Goal: Information Seeking & Learning: Learn about a topic

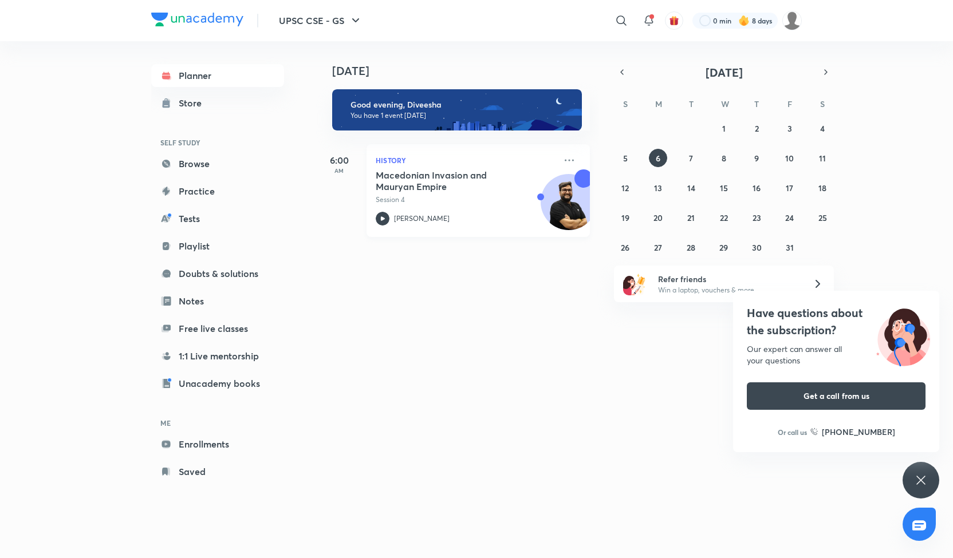
click at [423, 219] on p "[PERSON_NAME]" at bounding box center [422, 219] width 56 height 10
click at [413, 218] on p "[PERSON_NAME]" at bounding box center [422, 219] width 56 height 10
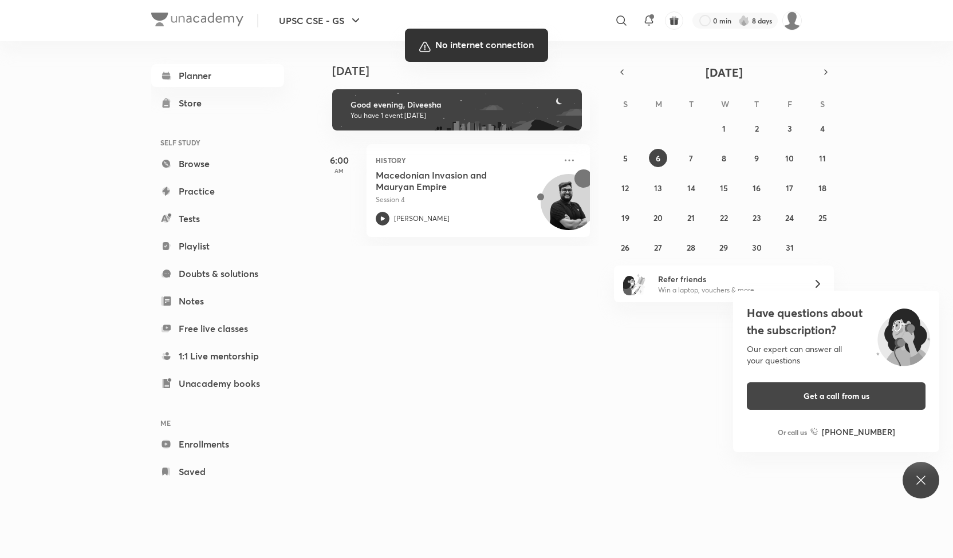
click at [61, 546] on div at bounding box center [476, 279] width 953 height 558
click at [66, 539] on div at bounding box center [476, 279] width 953 height 558
